Goal: Transaction & Acquisition: Purchase product/service

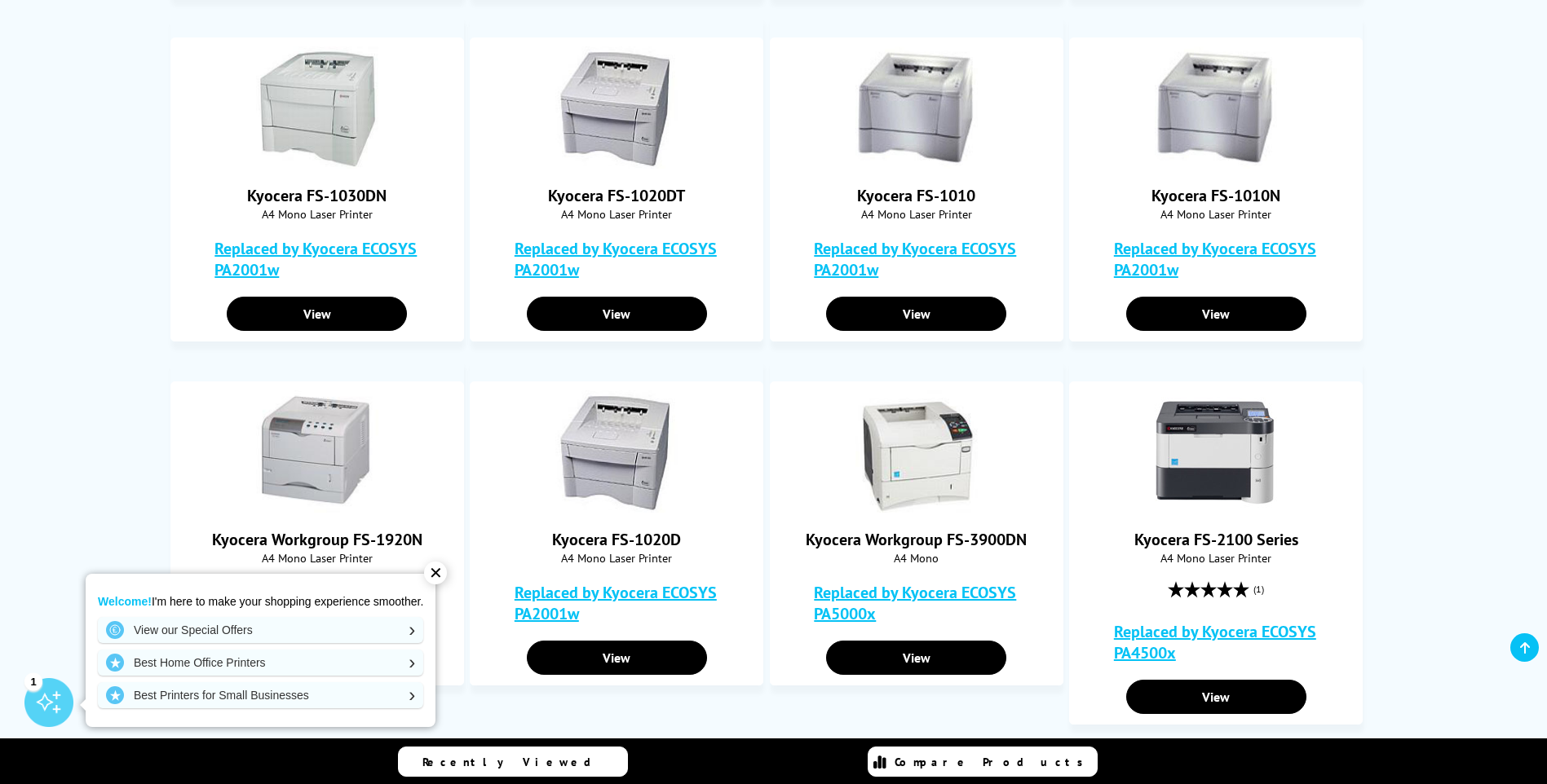
scroll to position [815, 0]
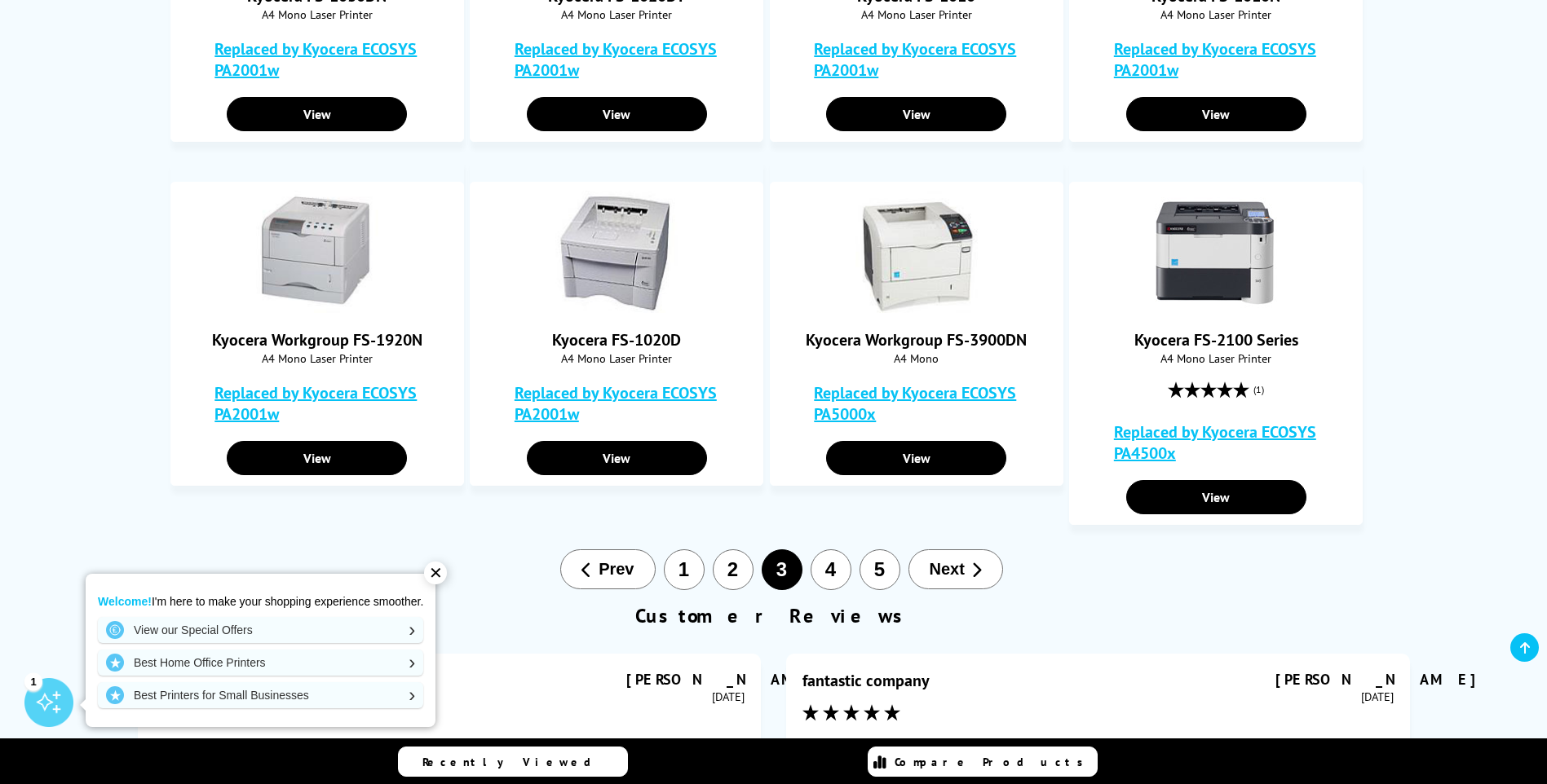
click at [830, 571] on button "4" at bounding box center [831, 570] width 41 height 41
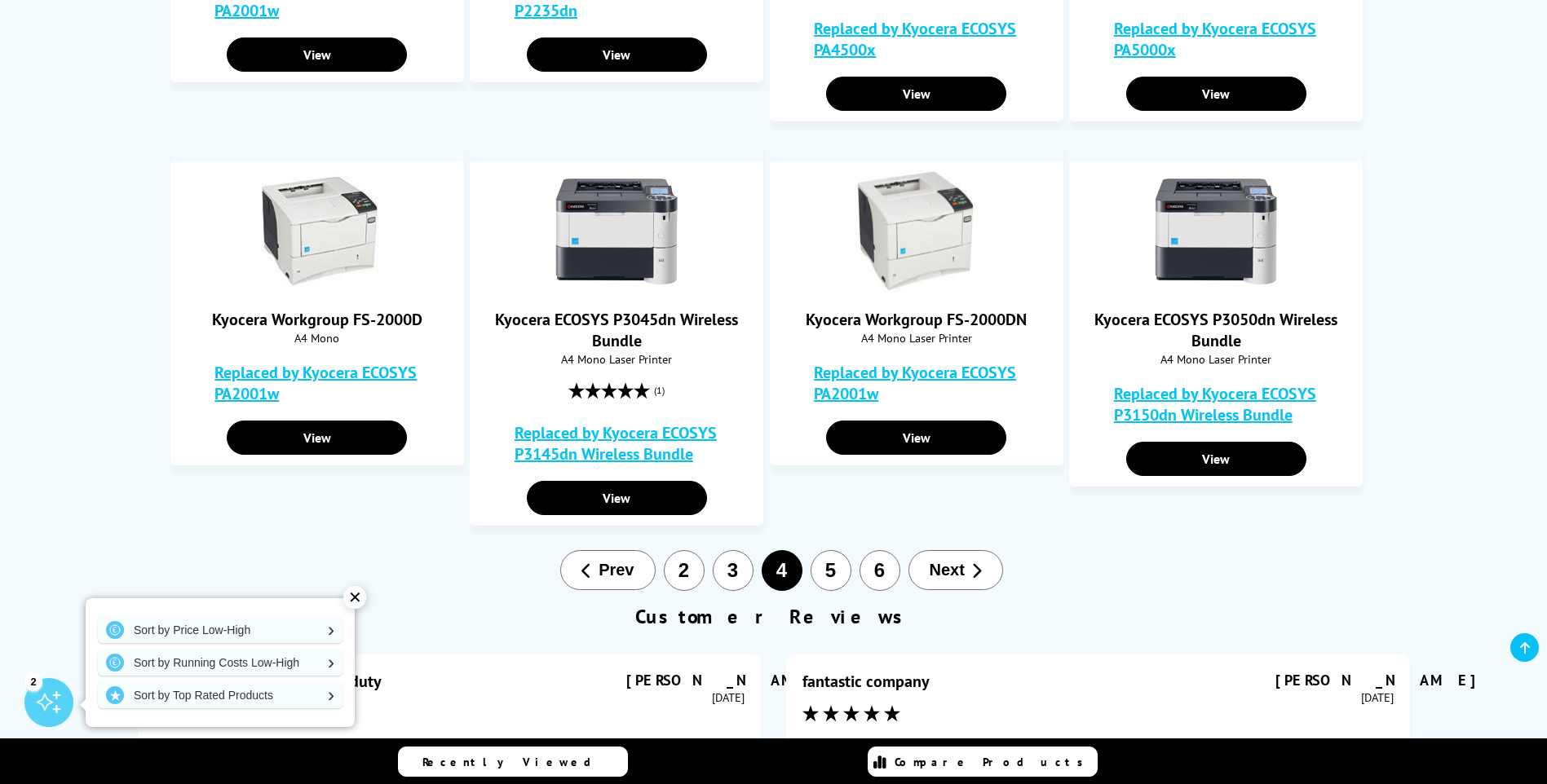
scroll to position [979, 0]
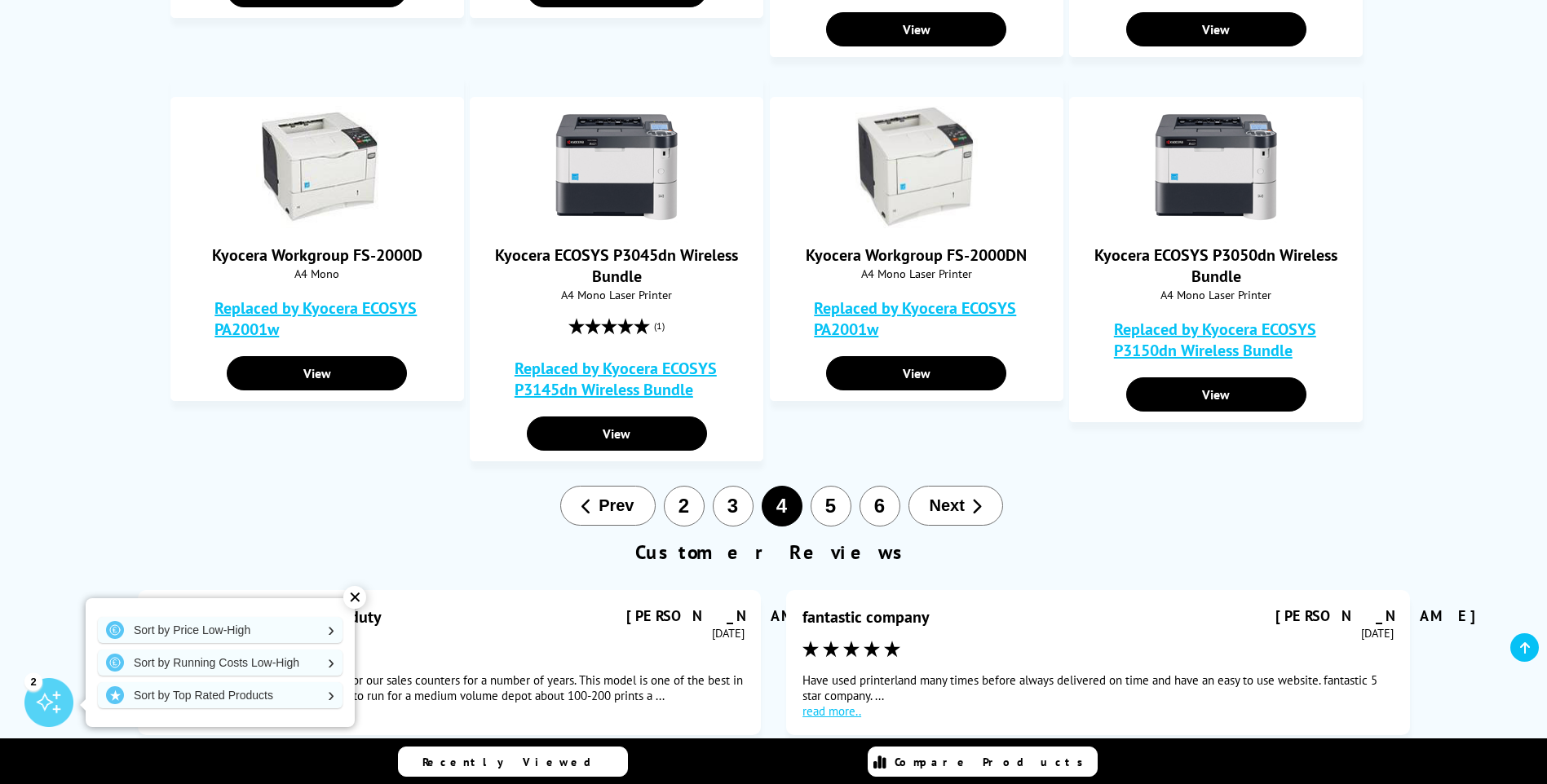
click at [837, 506] on button "5" at bounding box center [831, 506] width 41 height 41
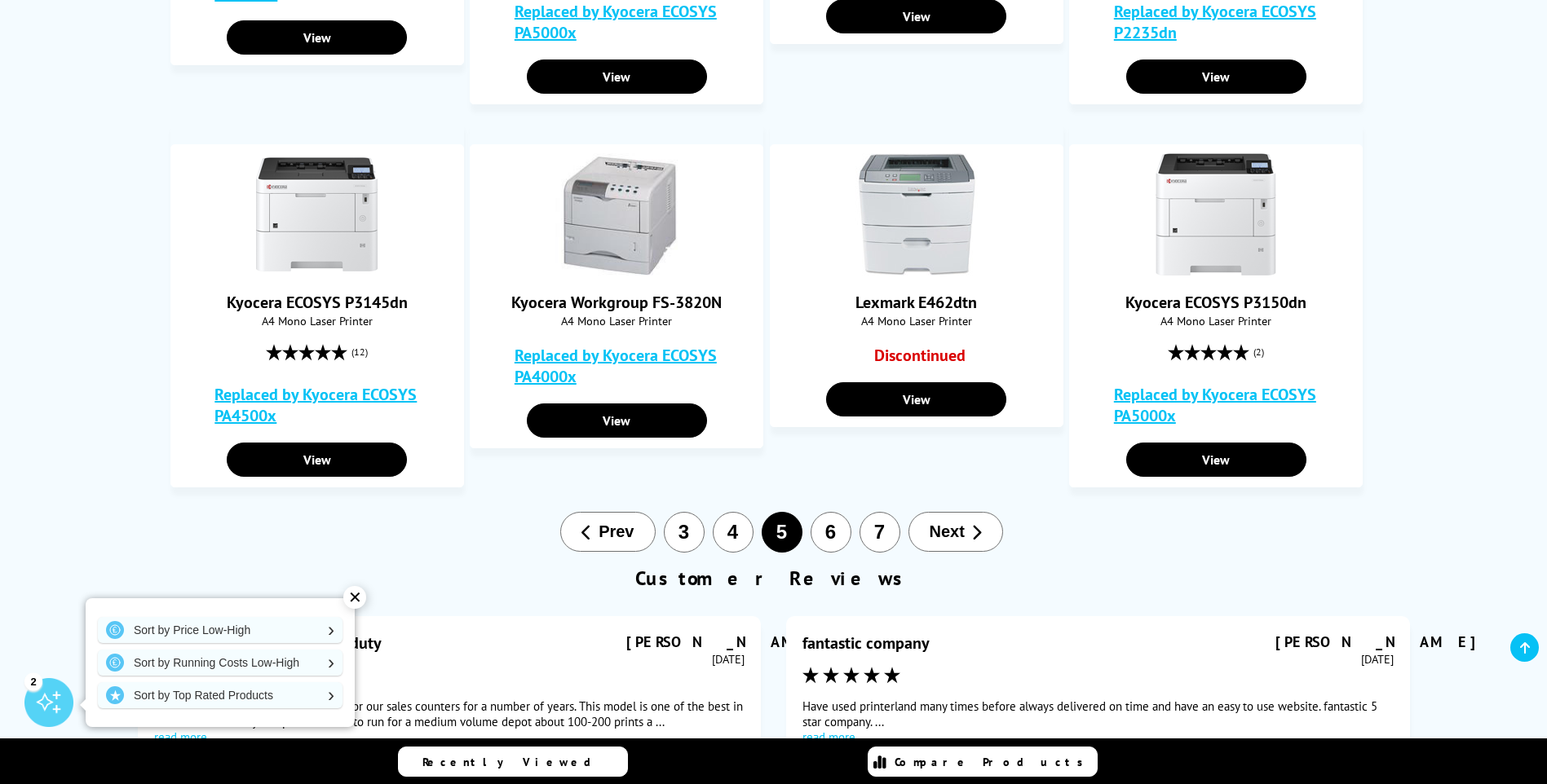
scroll to position [897, 0]
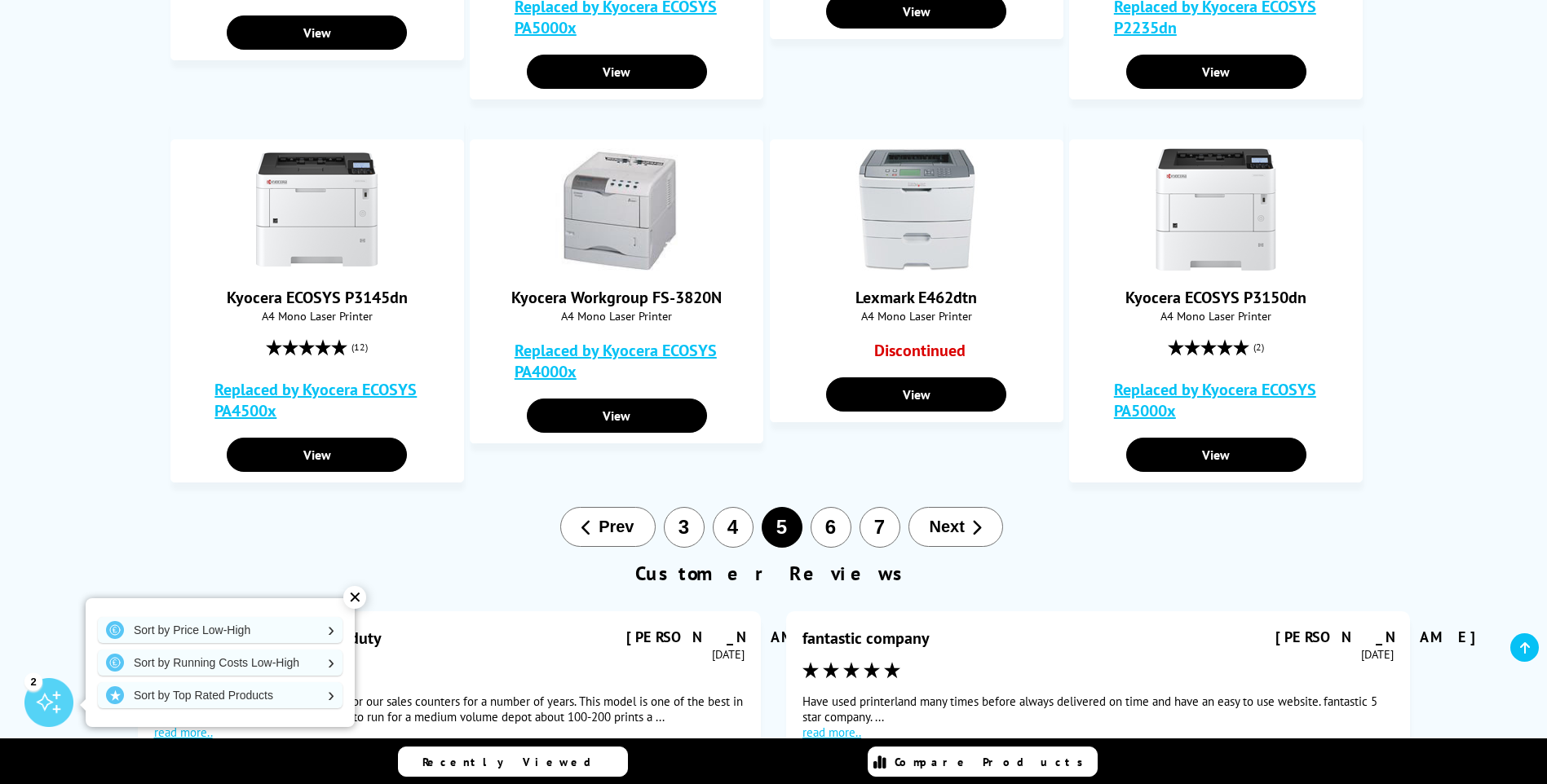
click at [845, 532] on button "6" at bounding box center [831, 527] width 41 height 41
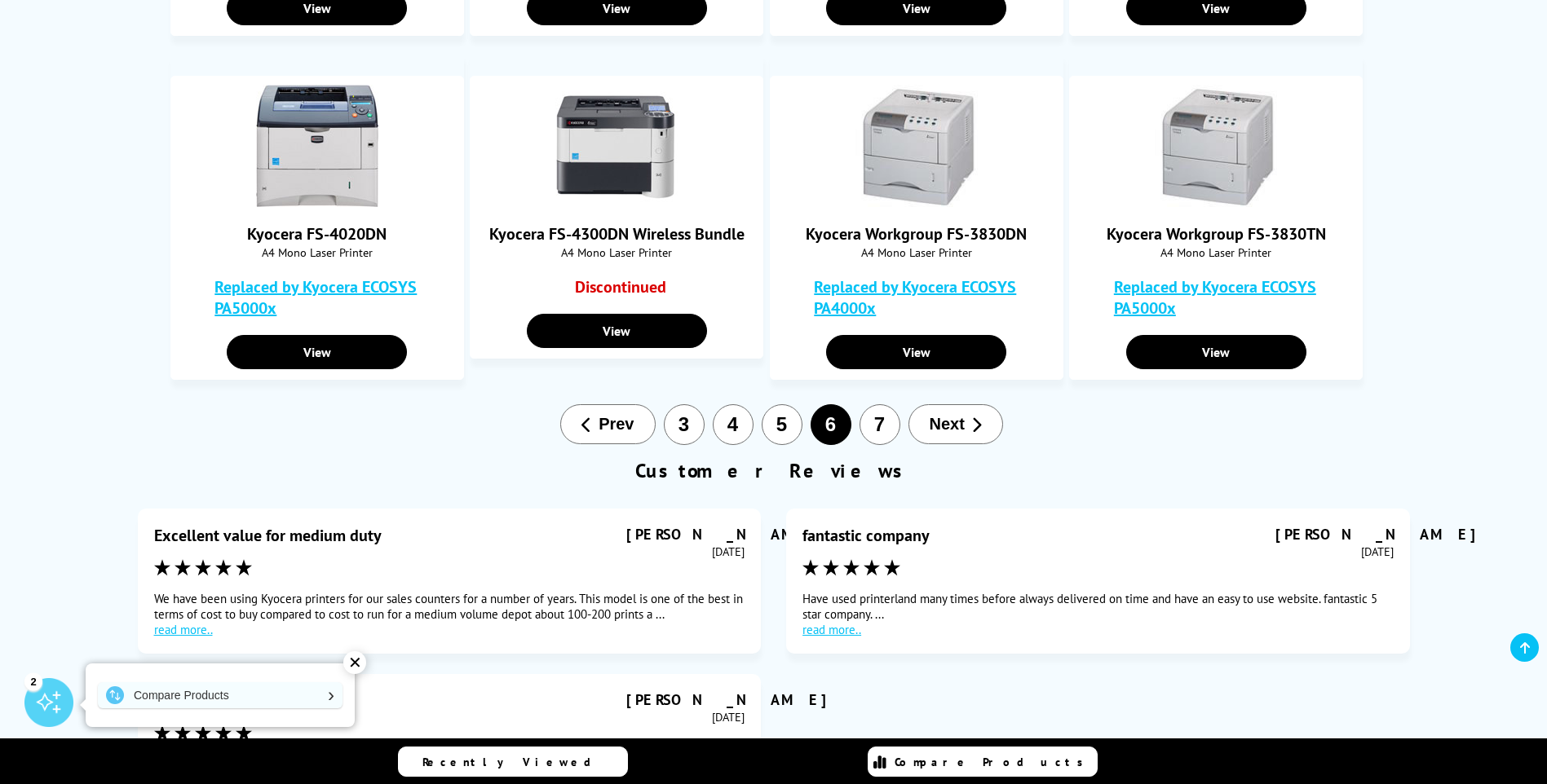
scroll to position [979, 0]
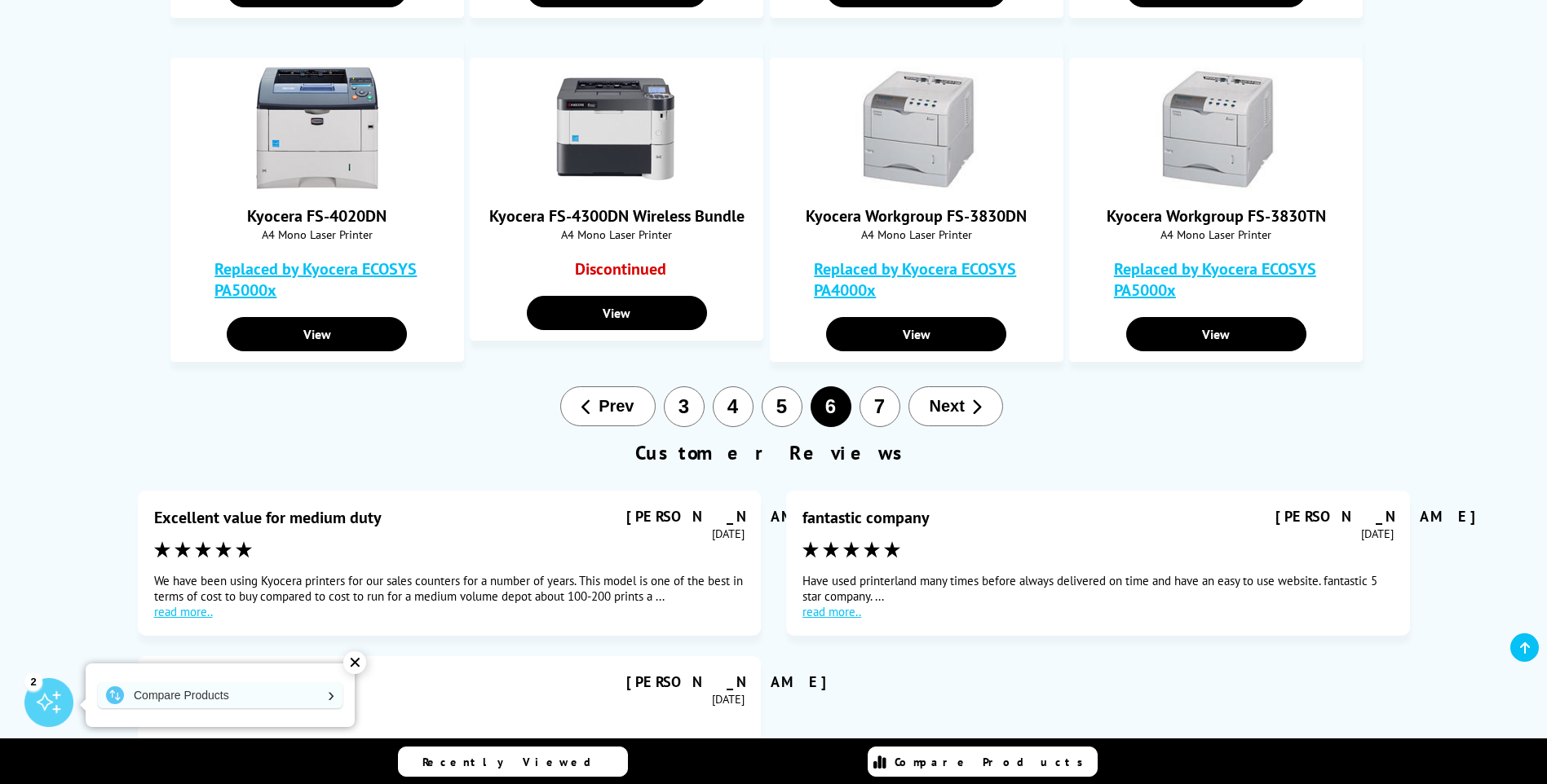
click at [880, 404] on button "7" at bounding box center [880, 406] width 41 height 41
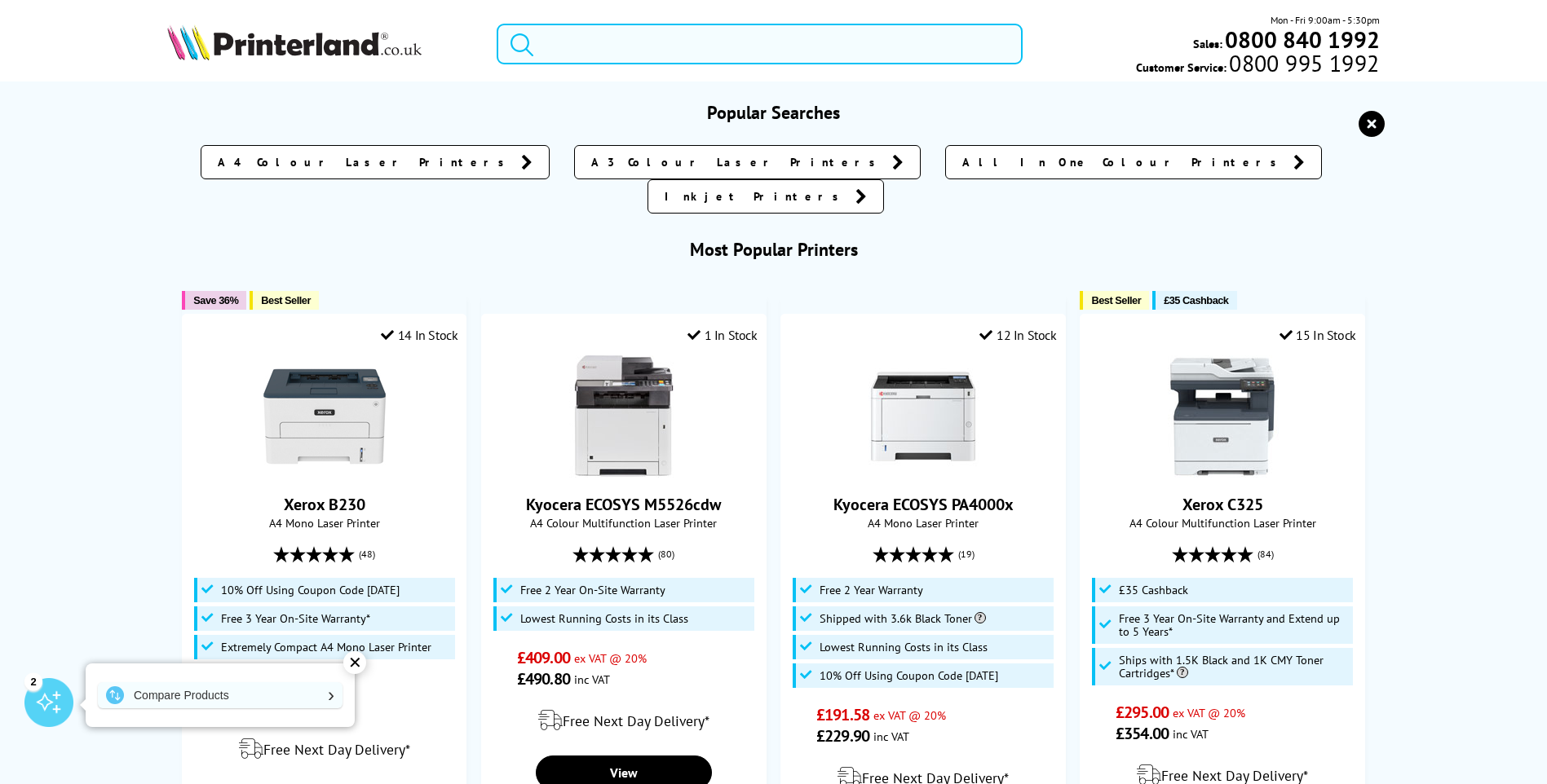
click at [625, 39] on input "search" at bounding box center [760, 44] width 526 height 41
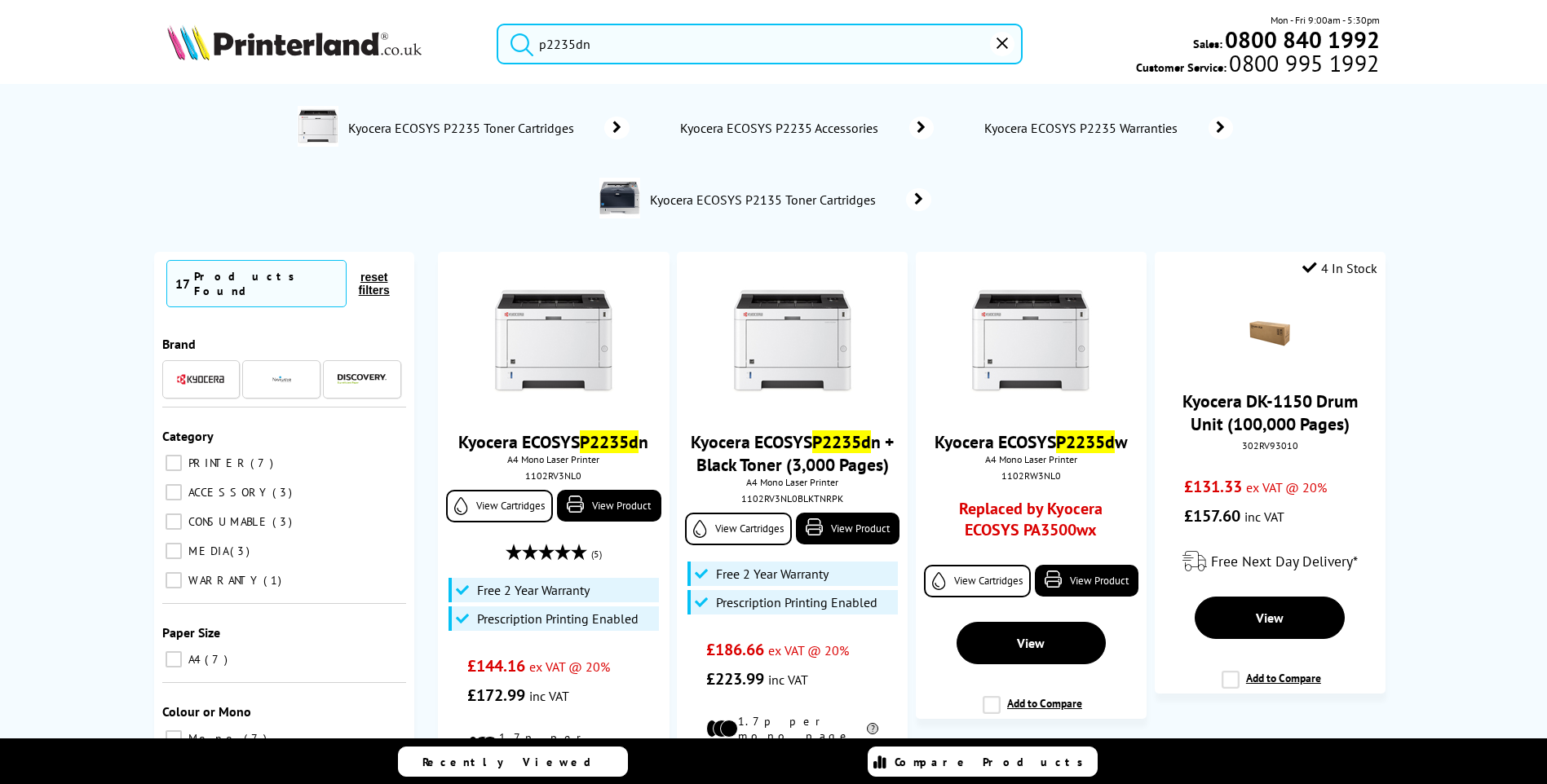
type input "p2235dn"
click at [497, 24] on button "submit" at bounding box center [517, 42] width 41 height 36
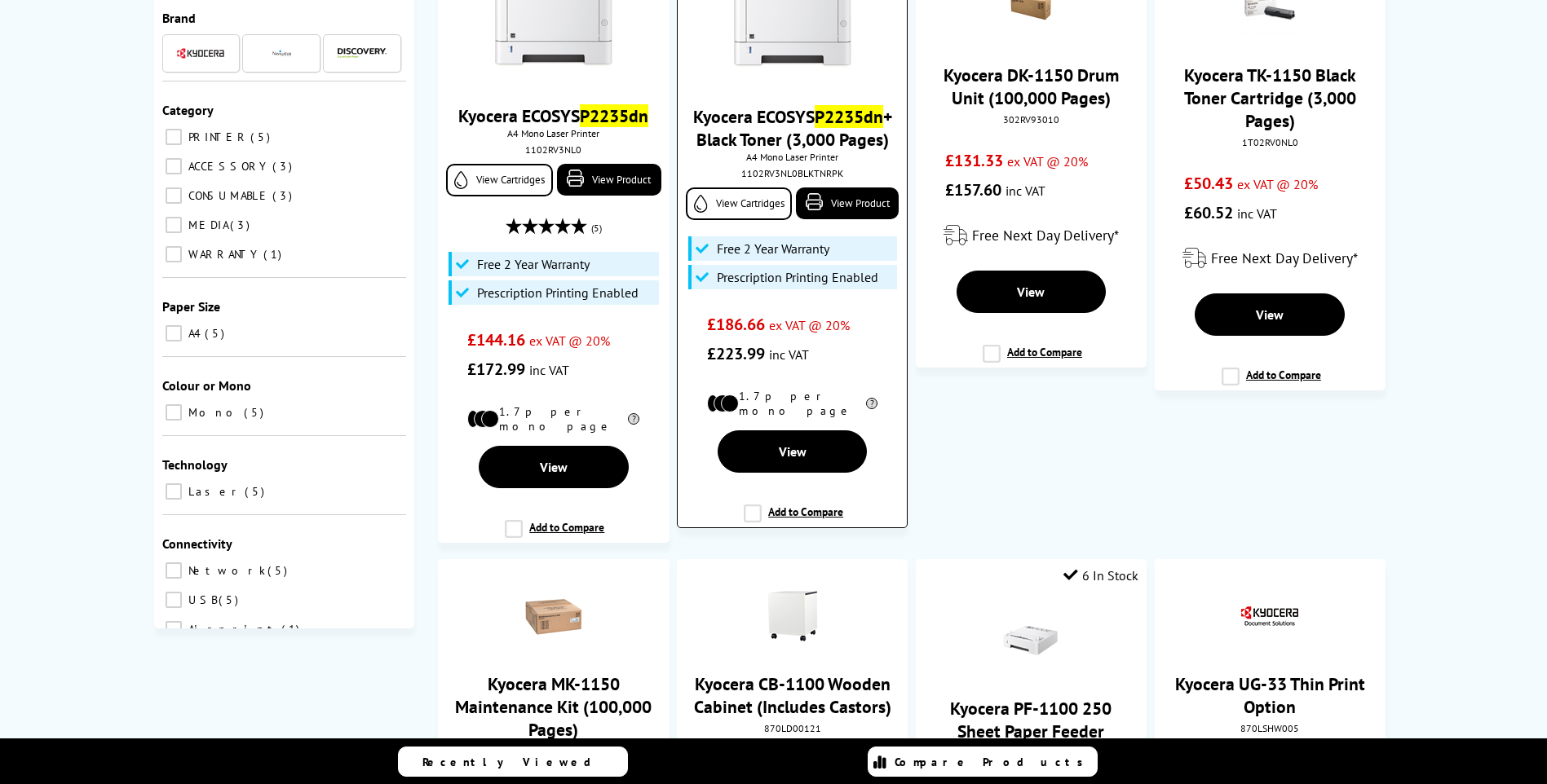
scroll to position [326, 0]
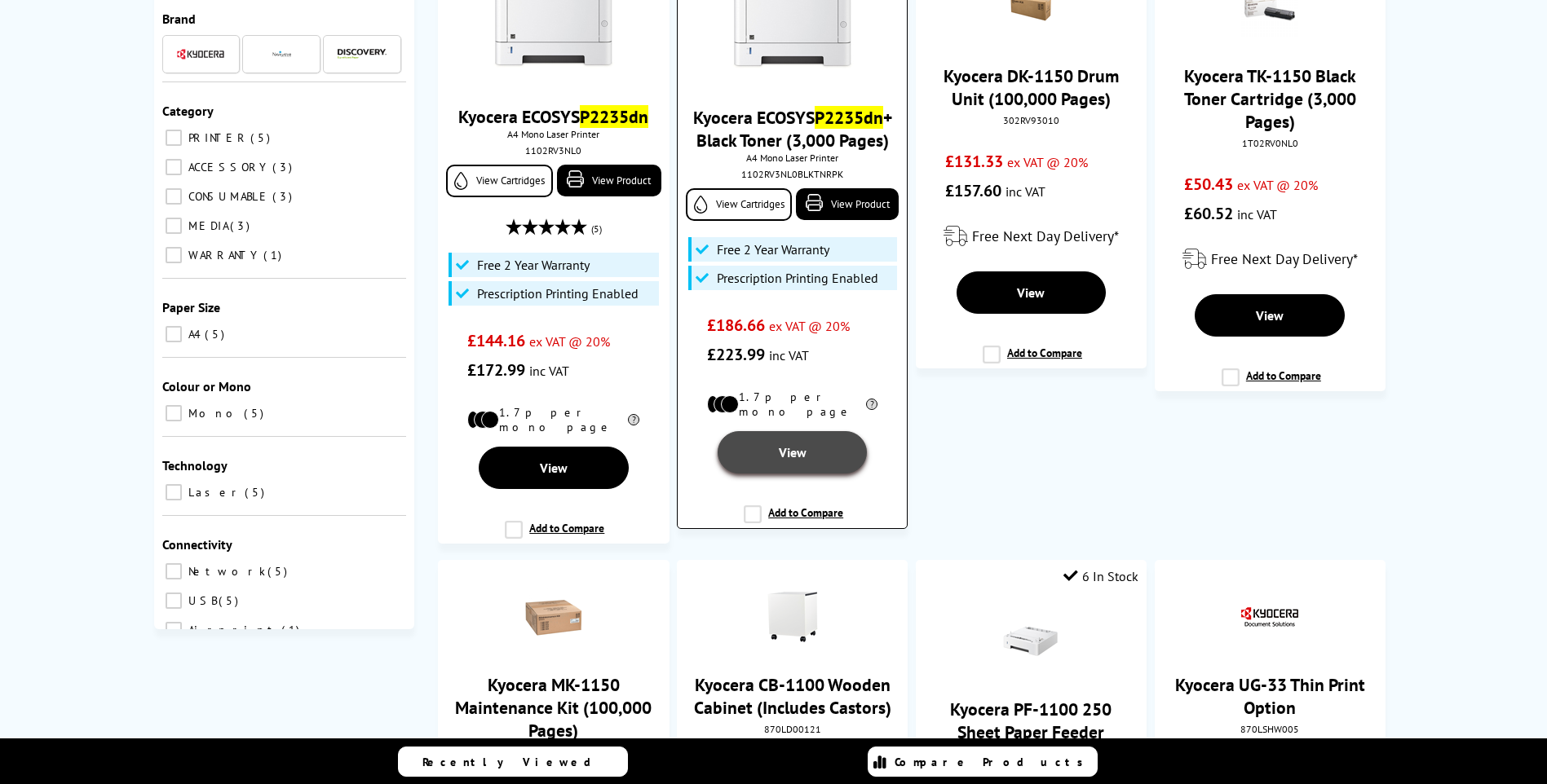
click at [778, 460] on span "View" at bounding box center [792, 453] width 28 height 16
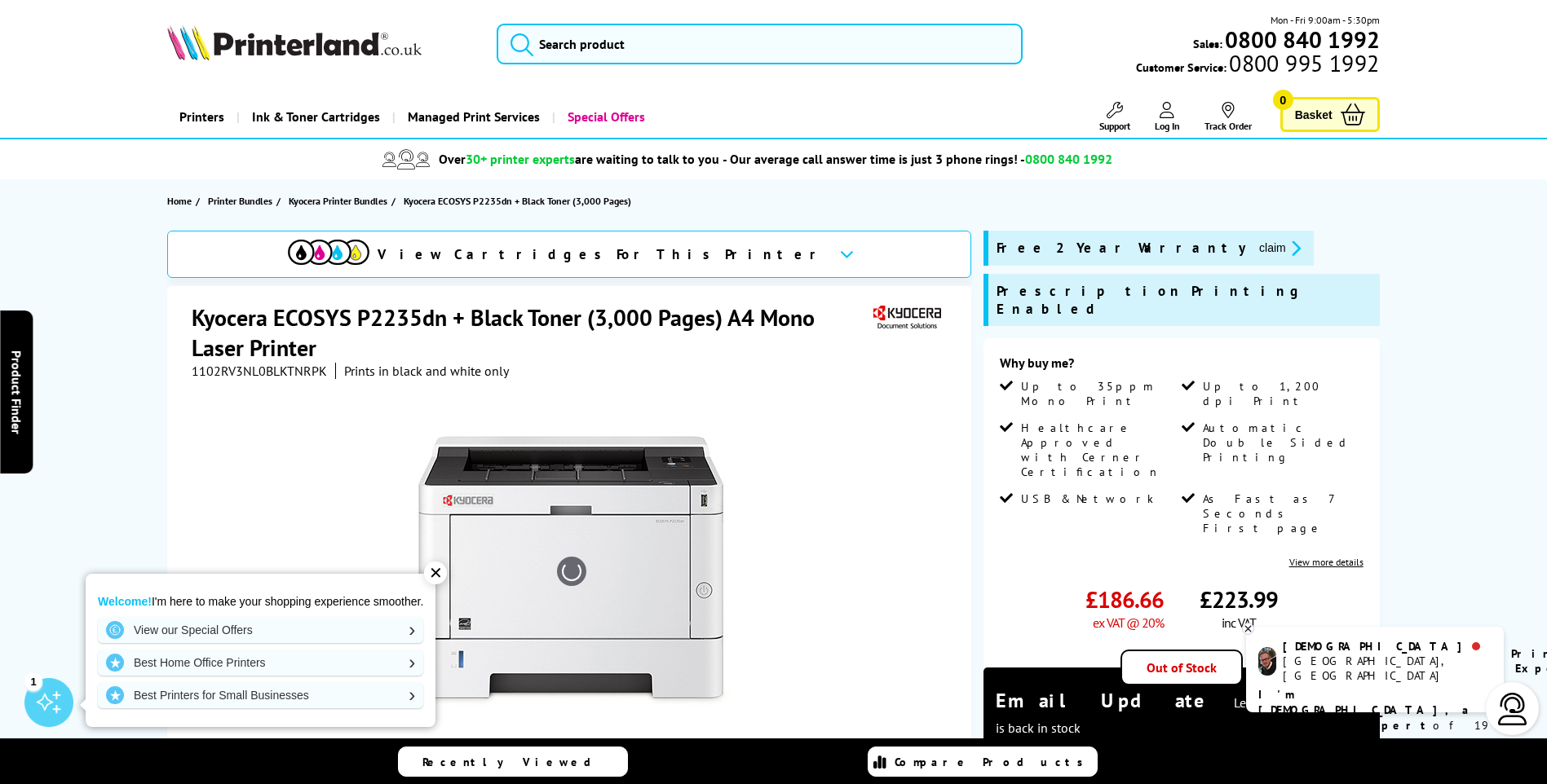
click at [441, 581] on div "✕" at bounding box center [435, 573] width 23 height 23
